Goal: Transaction & Acquisition: Purchase product/service

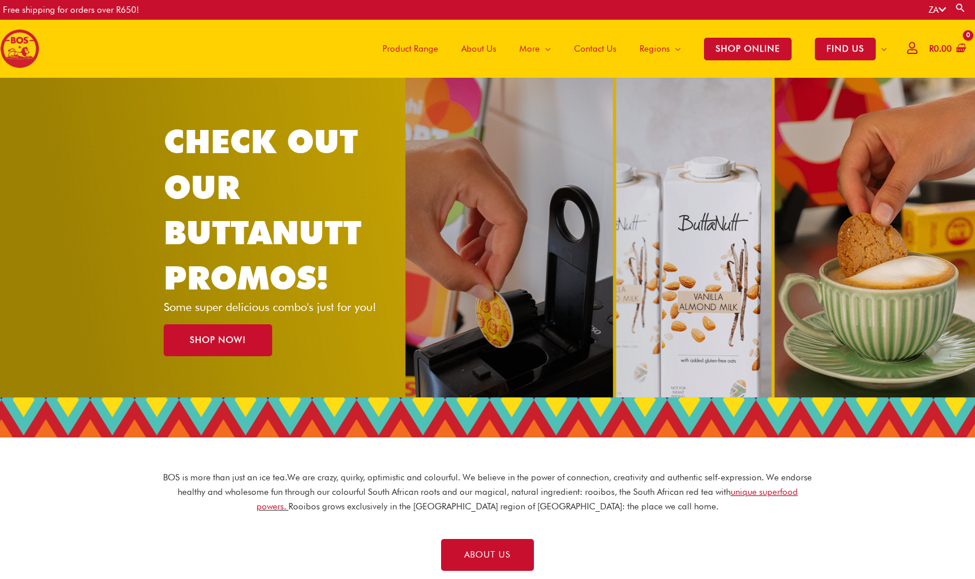
scroll to position [0, 1]
click at [382, 46] on span "Product Range" at bounding box center [410, 48] width 56 height 35
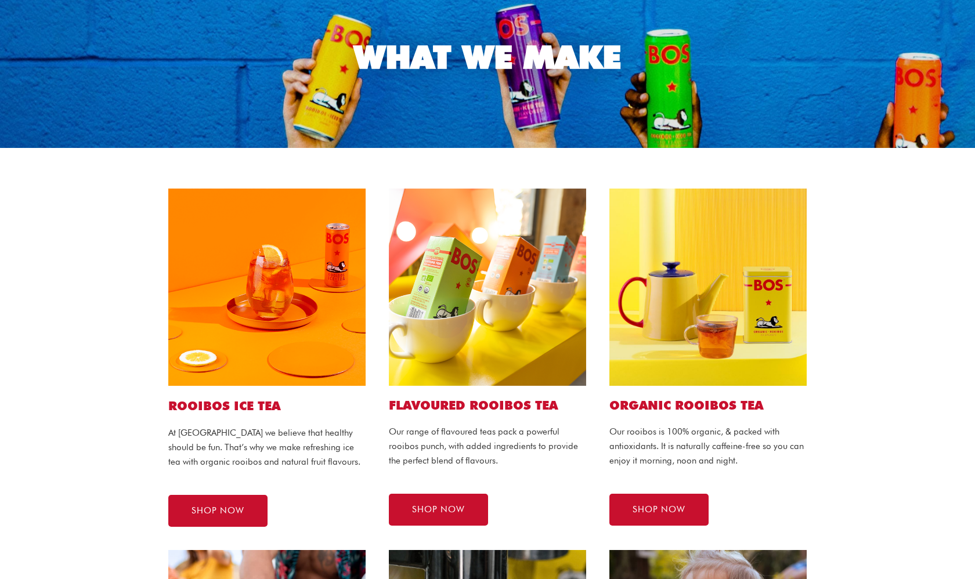
scroll to position [112, 0]
click at [226, 515] on link "SHOP NOW" at bounding box center [217, 511] width 99 height 32
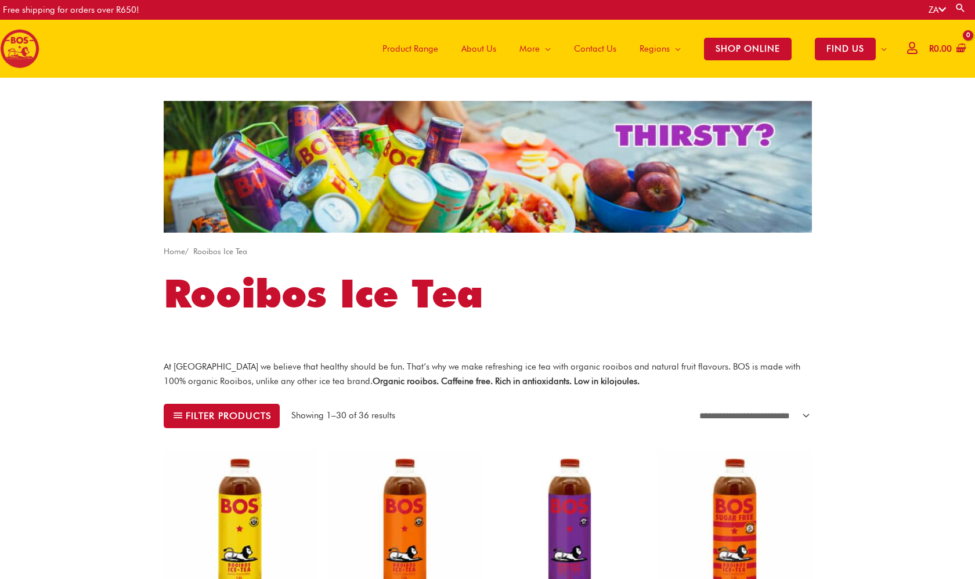
click at [408, 50] on span "Product Range" at bounding box center [410, 48] width 56 height 35
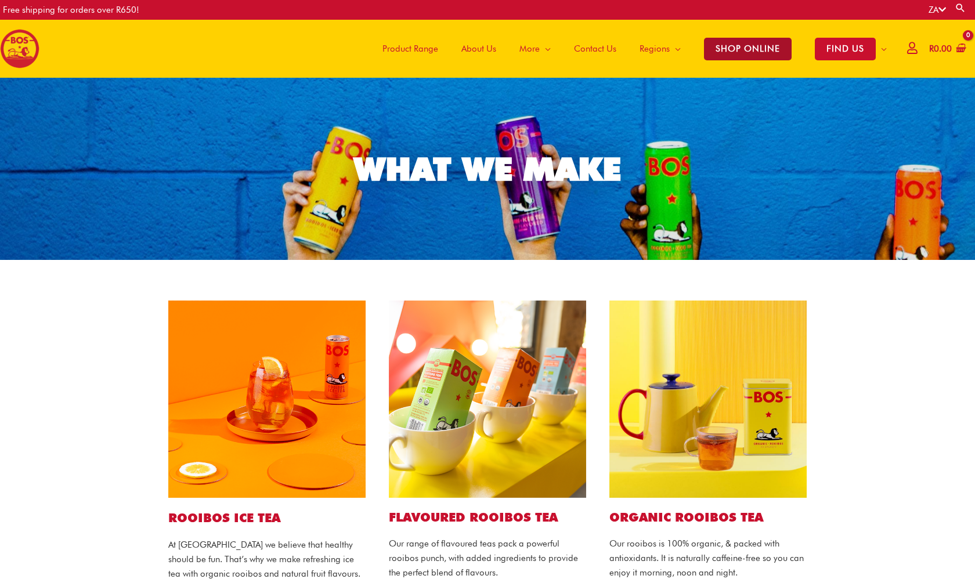
click at [763, 49] on span "SHOP ONLINE" at bounding box center [748, 49] width 88 height 23
